Goal: Task Accomplishment & Management: Complete application form

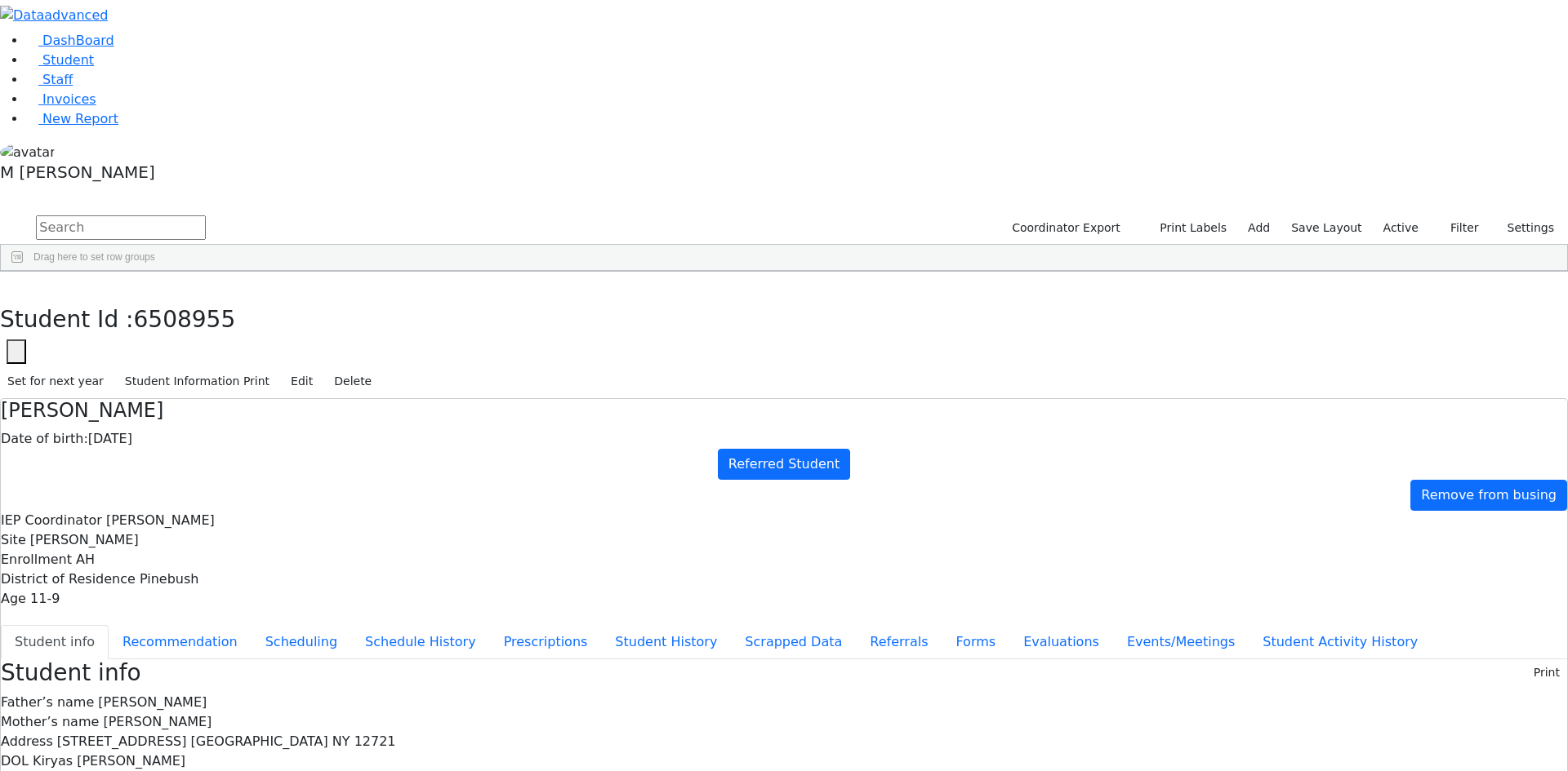
click at [1398, 216] on label "Active" at bounding box center [1401, 229] width 50 height 25
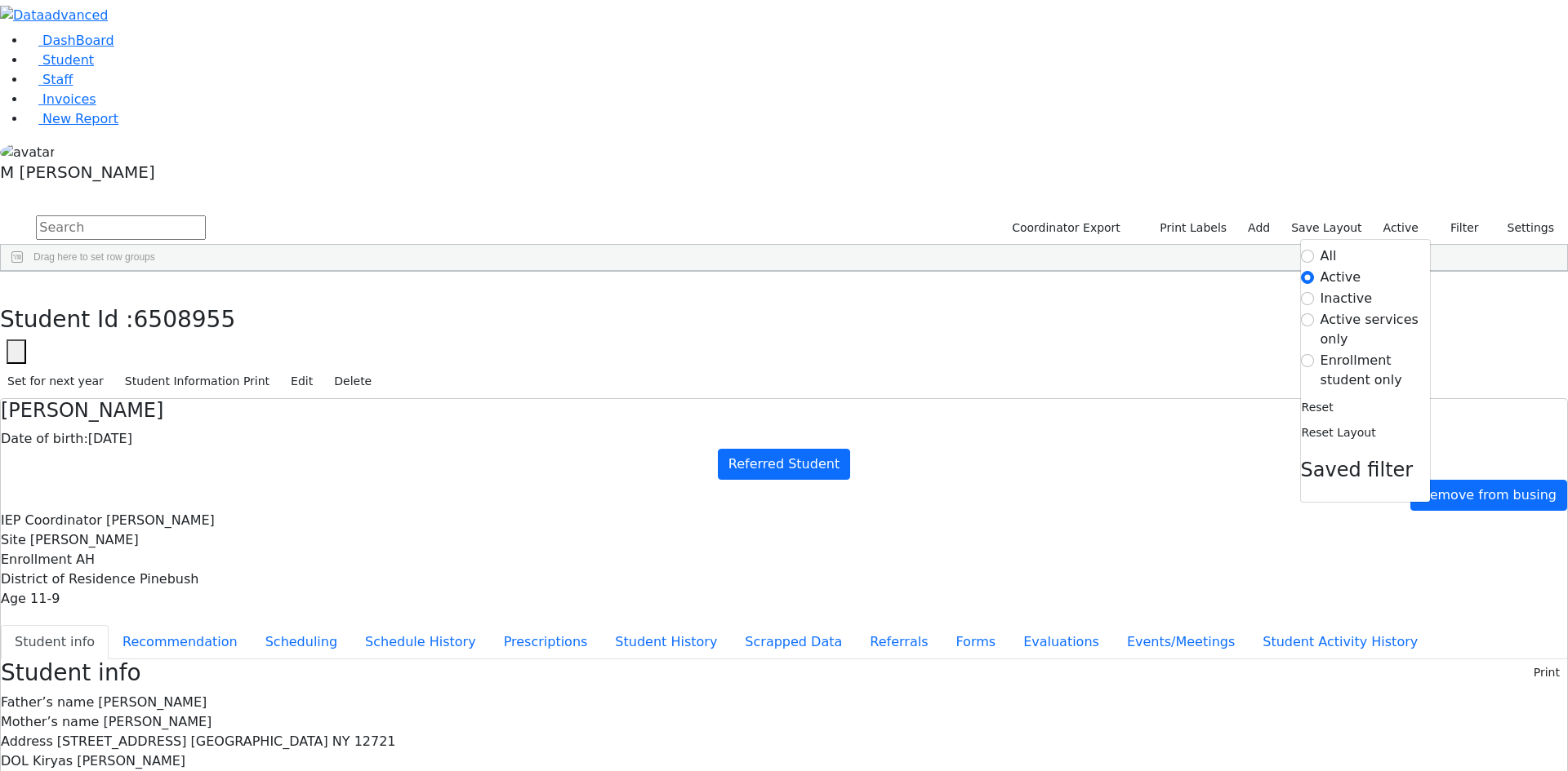
click at [1330, 351] on label "Enrollment student only" at bounding box center [1375, 371] width 110 height 40
click at [1314, 354] on input "Enrollment student only" at bounding box center [1307, 361] width 14 height 13
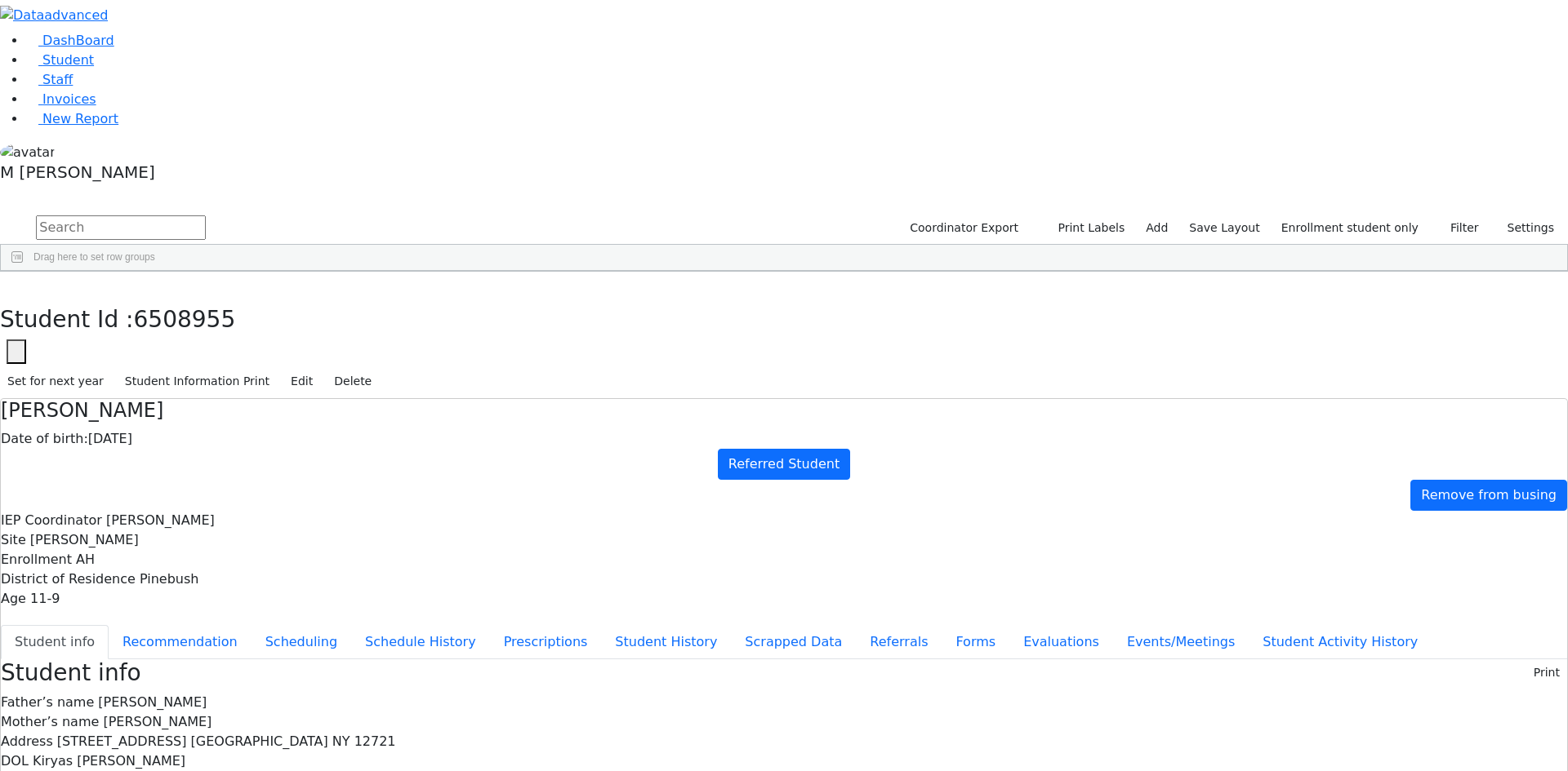
scroll to position [190, 0]
click at [206, 216] on input "text" at bounding box center [121, 228] width 170 height 24
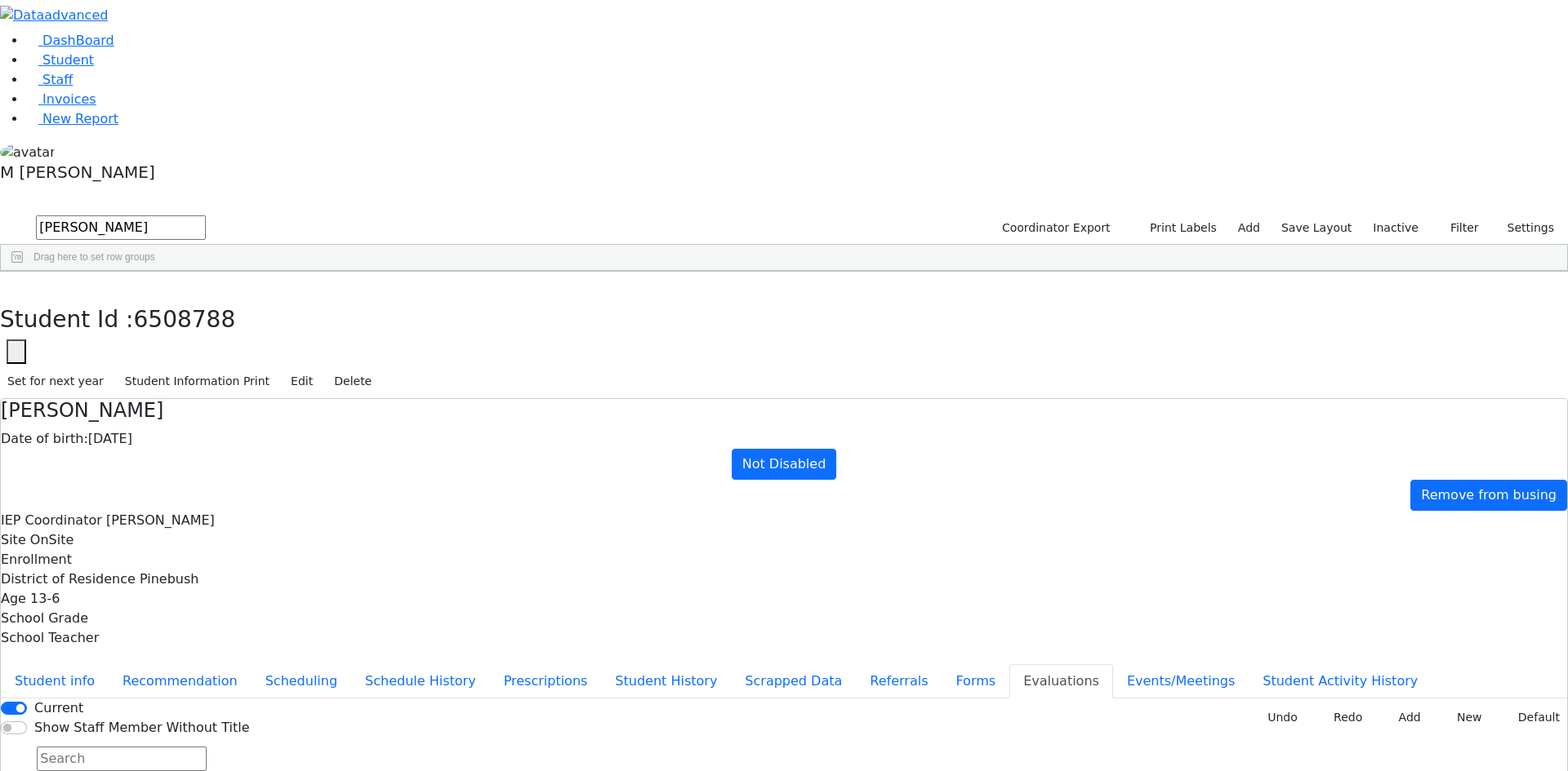
click at [1394, 216] on label "Inactive" at bounding box center [1395, 229] width 60 height 25
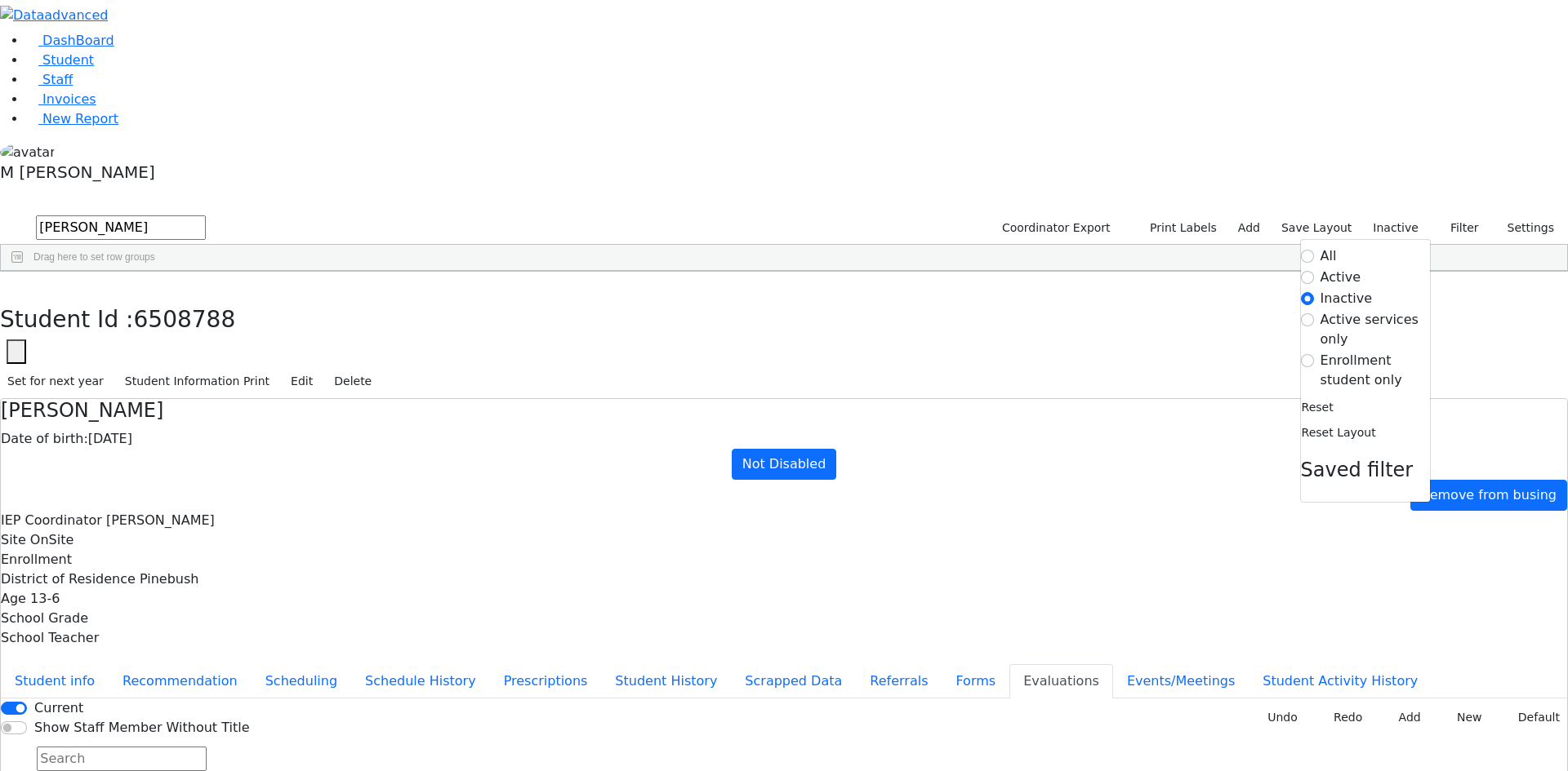
click at [1352, 351] on label "Enrollment student only" at bounding box center [1375, 371] width 110 height 40
click at [1314, 354] on input "Enrollment student only" at bounding box center [1307, 361] width 14 height 13
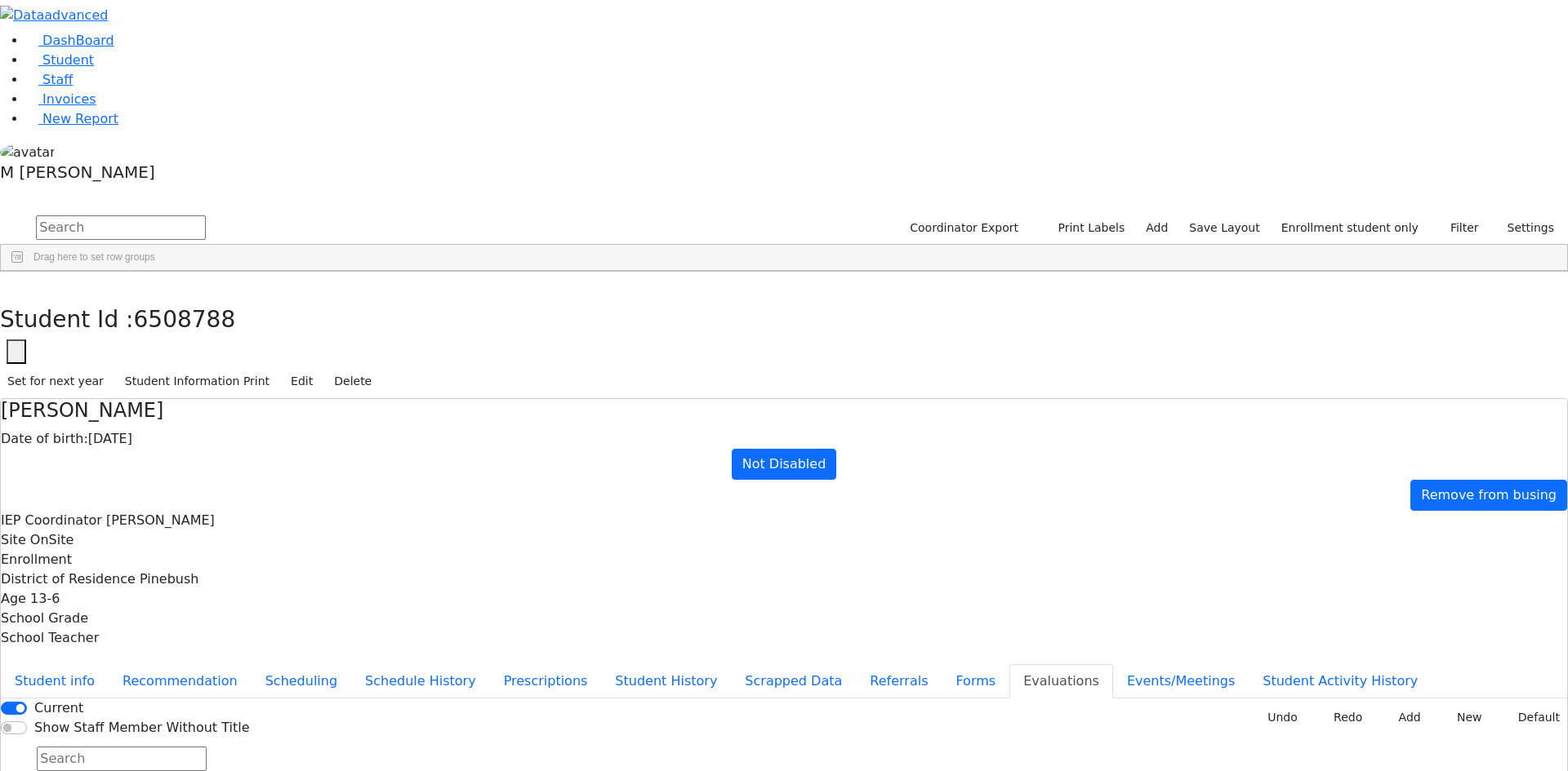
scroll to position [190, 0]
click at [242, 770] on div "Nichy" at bounding box center [203, 781] width 78 height 22
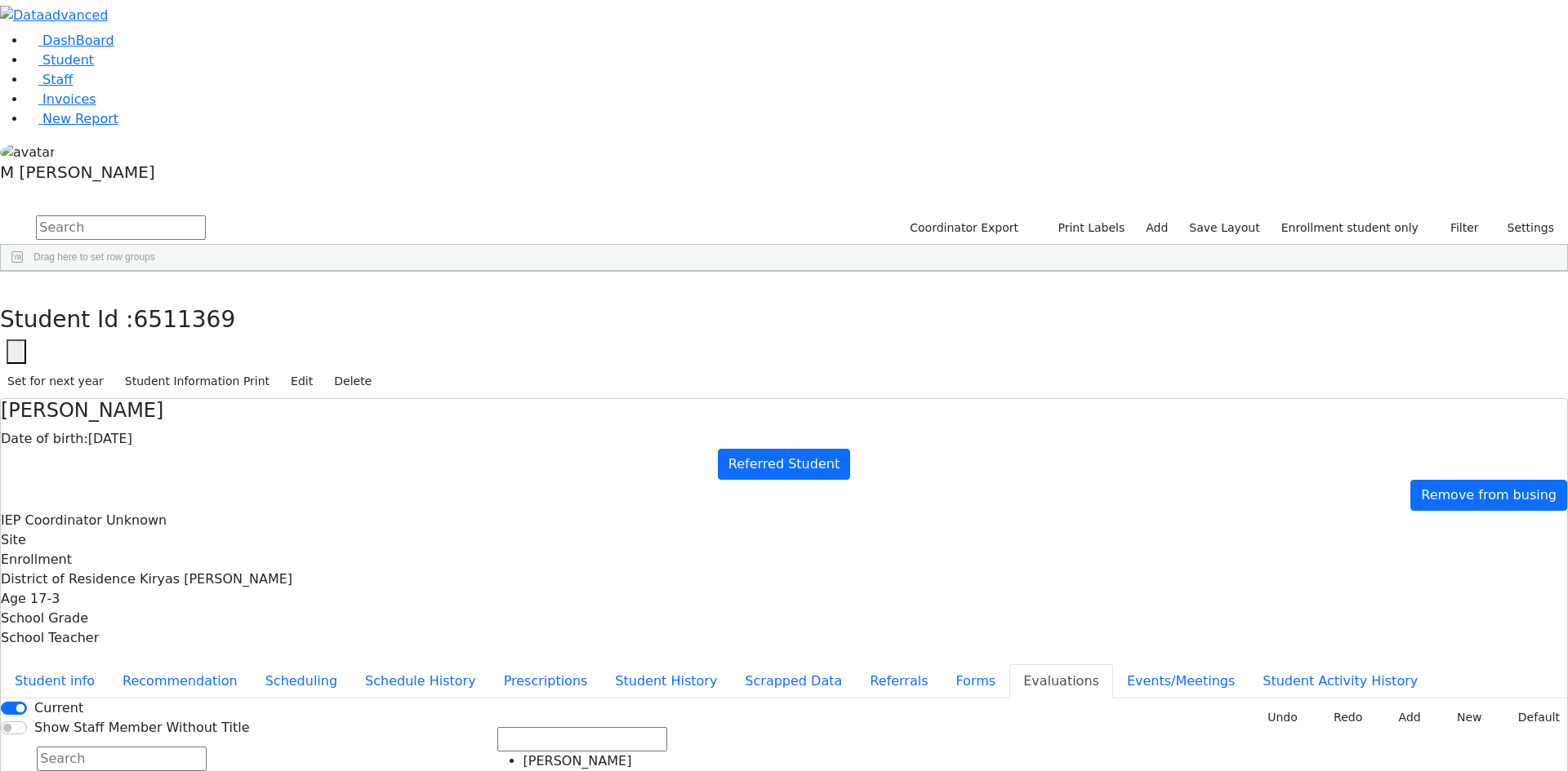
scroll to position [73, 0]
type input "2025-09-03"
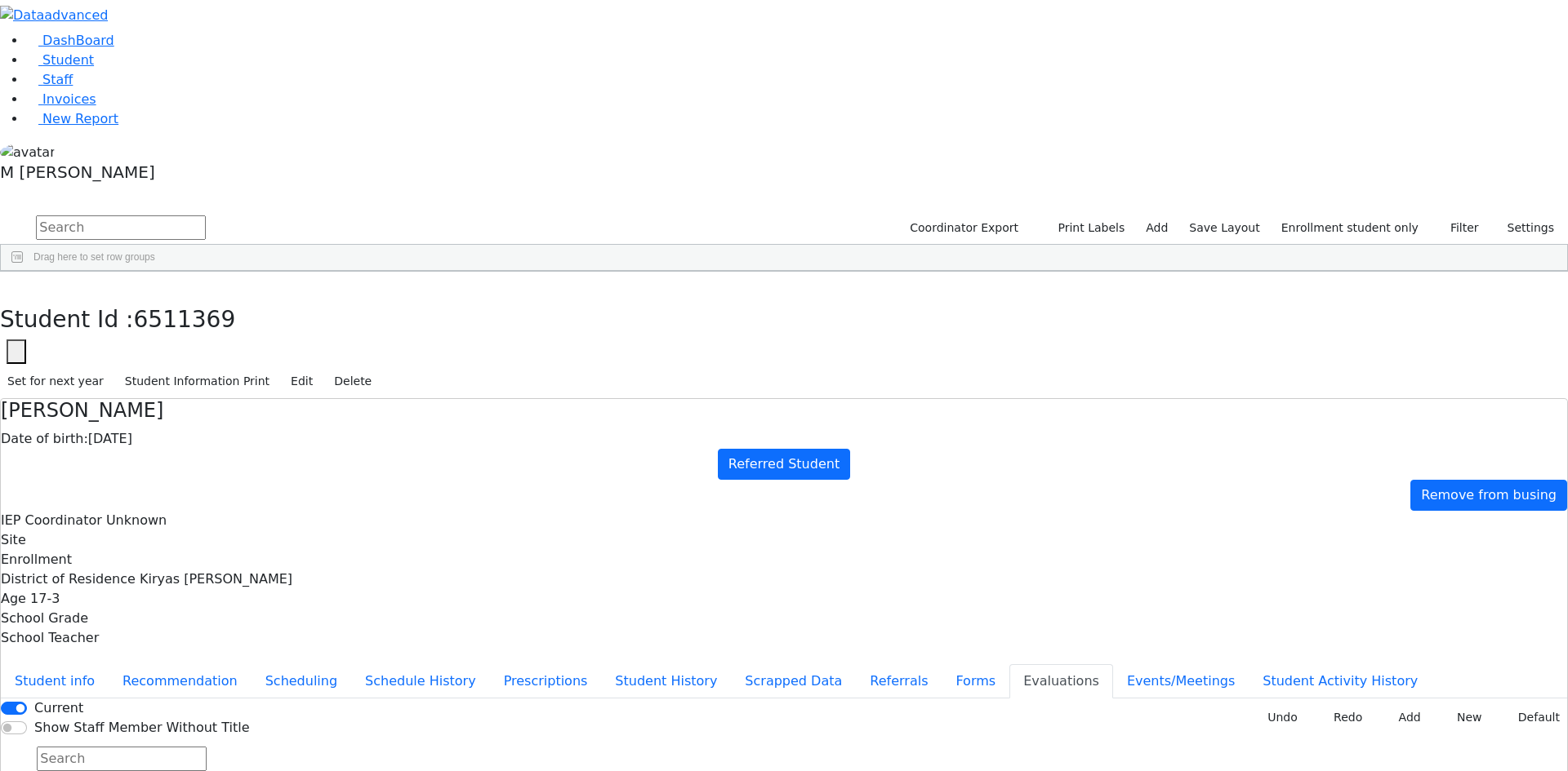
click at [23, 272] on button "button" at bounding box center [12, 289] width 23 height 34
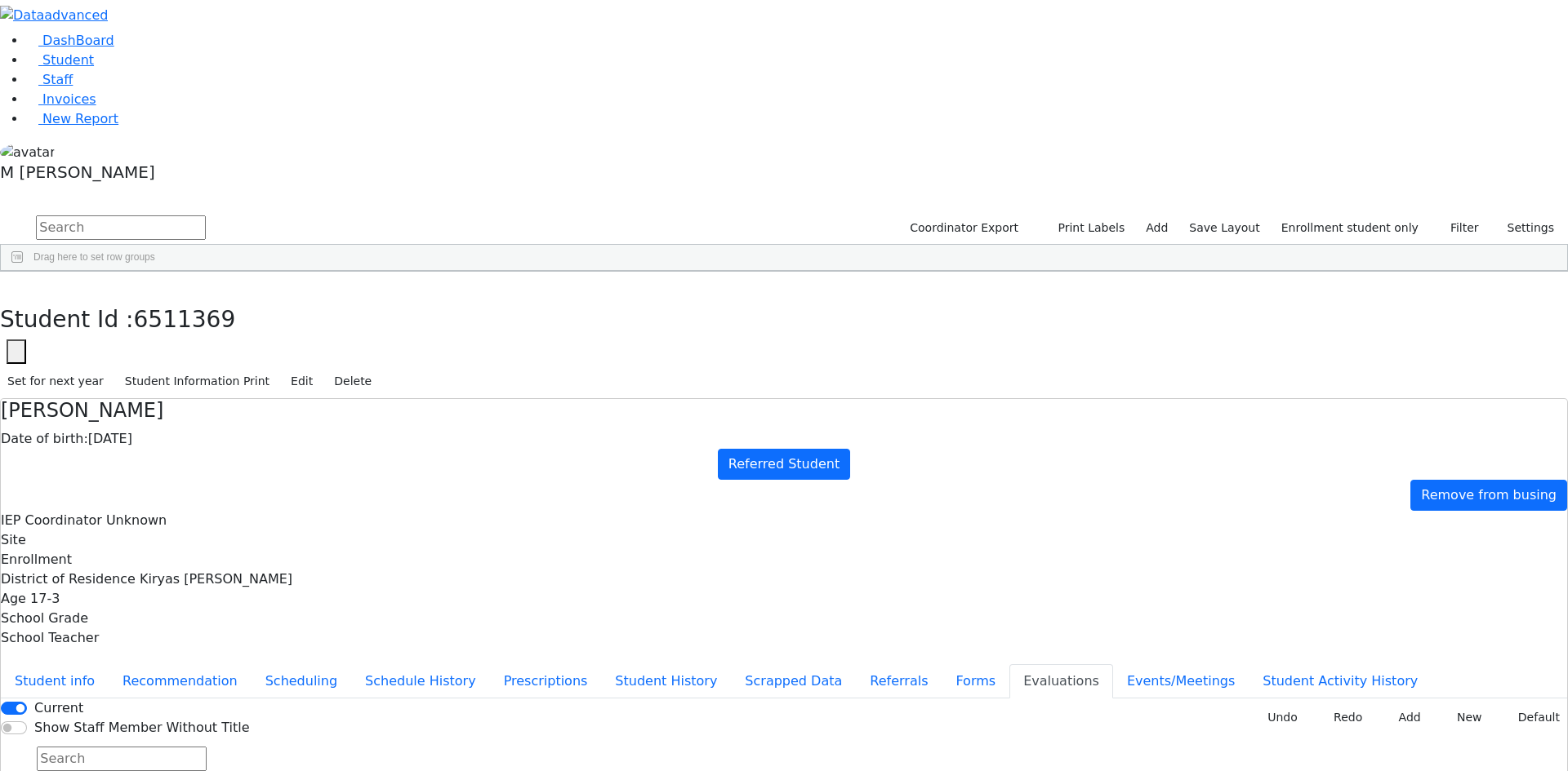
click at [321, 770] on div "[DATE]" at bounding box center [281, 781] width 78 height 22
click at [23, 272] on button "button" at bounding box center [12, 289] width 23 height 34
click at [242, 770] on div "Nichy" at bounding box center [203, 781] width 78 height 22
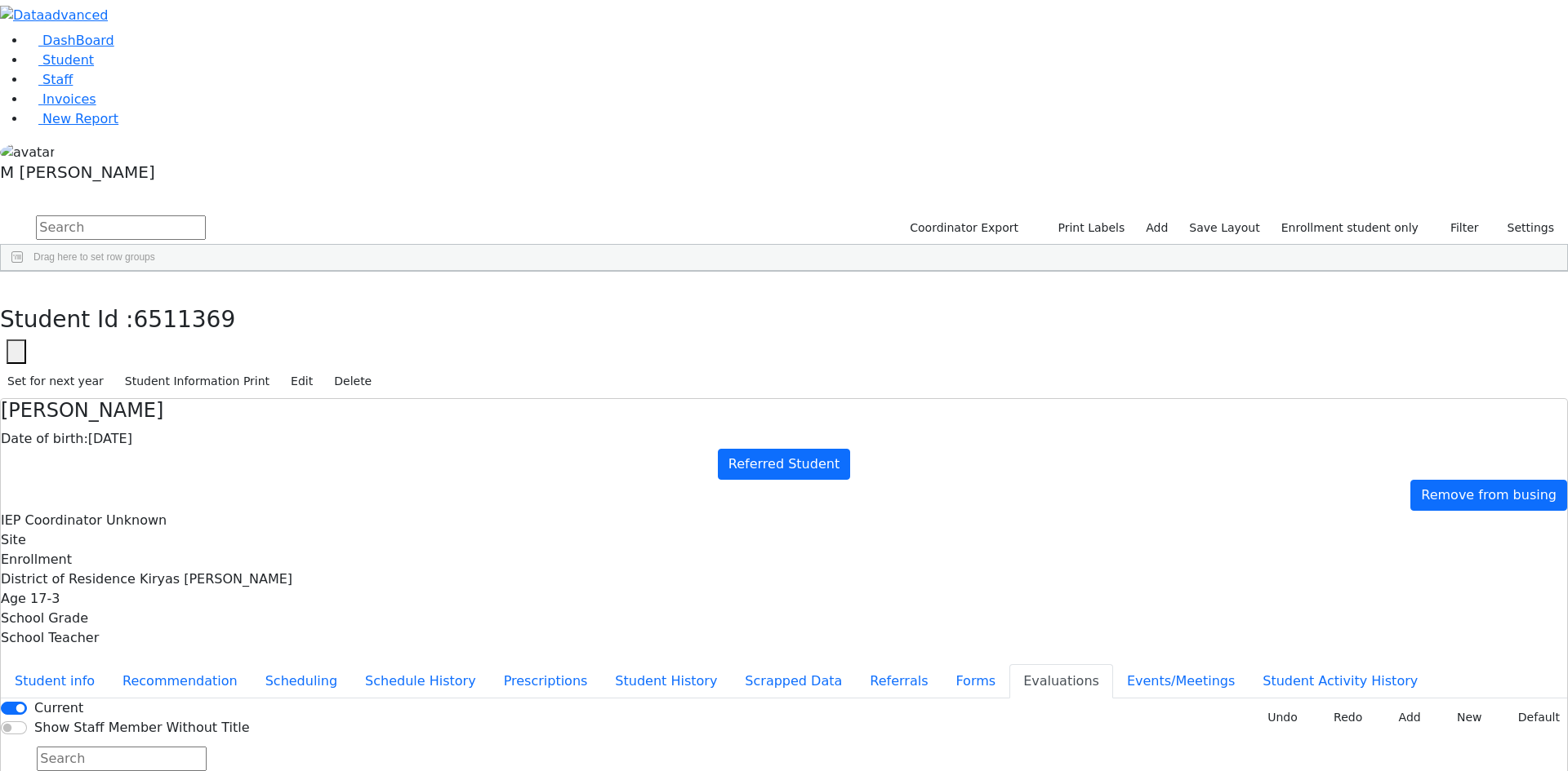
click at [242, 770] on div "Nichy" at bounding box center [203, 781] width 78 height 22
